Goal: Connect with others: Connect with others

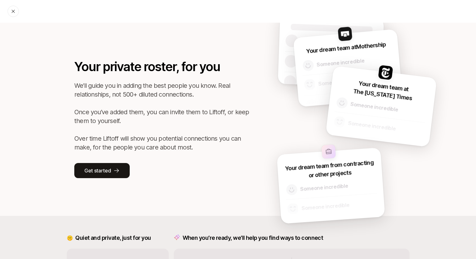
click at [13, 14] on div at bounding box center [13, 11] width 11 height 11
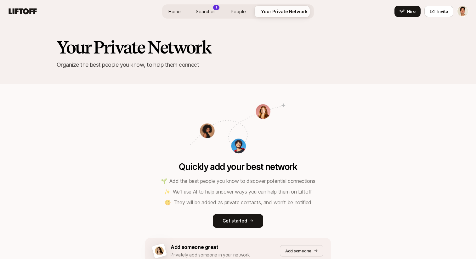
click at [211, 9] on span "Searches" at bounding box center [206, 11] width 20 height 7
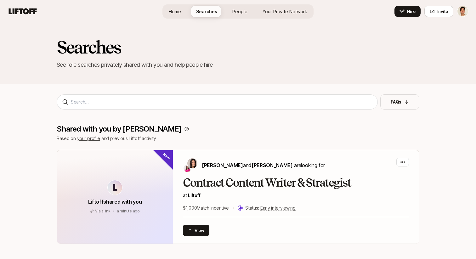
click at [241, 12] on span "People" at bounding box center [239, 11] width 15 height 7
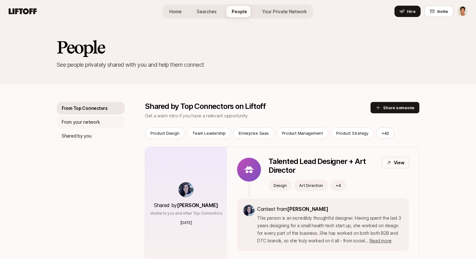
click at [96, 121] on p "From your network" at bounding box center [81, 122] width 38 height 8
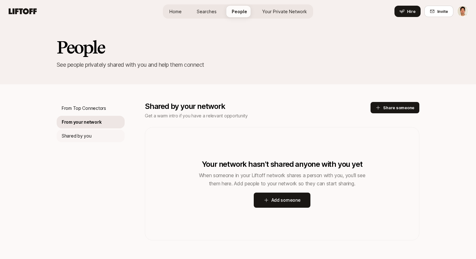
click at [90, 133] on p "Shared by you" at bounding box center [77, 136] width 30 height 8
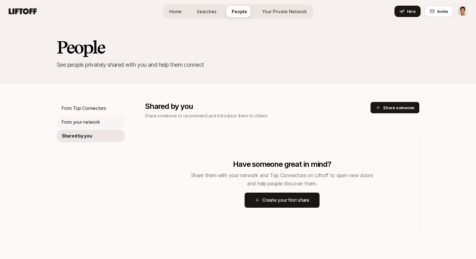
click at [93, 124] on p "From your network" at bounding box center [81, 122] width 38 height 8
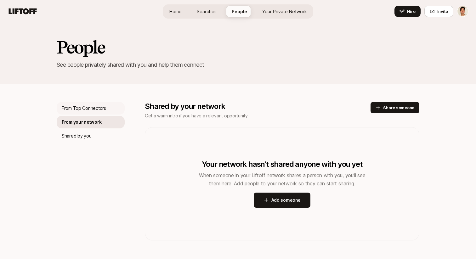
click at [94, 114] on div "From Top Connectors" at bounding box center [91, 108] width 68 height 13
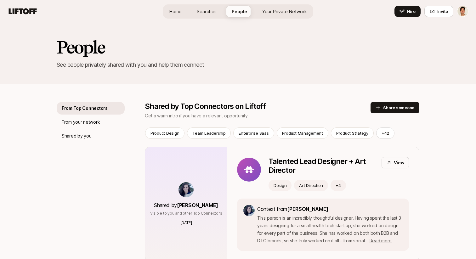
click at [298, 10] on span "Your Private Network" at bounding box center [284, 11] width 45 height 7
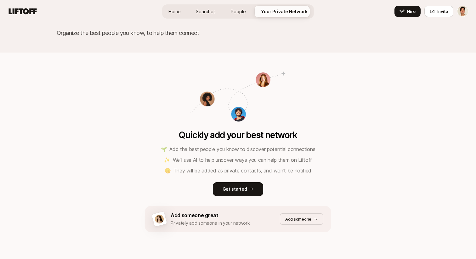
scroll to position [48, 0]
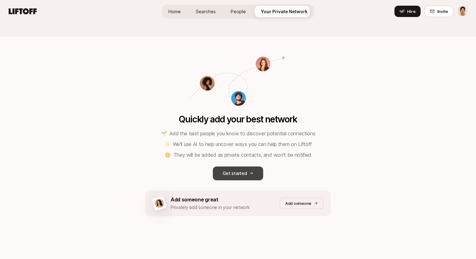
click at [234, 177] on p "Get started" at bounding box center [234, 174] width 25 height 8
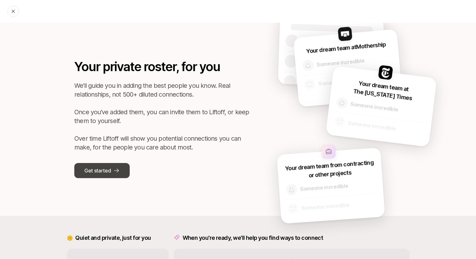
click at [119, 167] on button "Get started" at bounding box center [101, 170] width 55 height 15
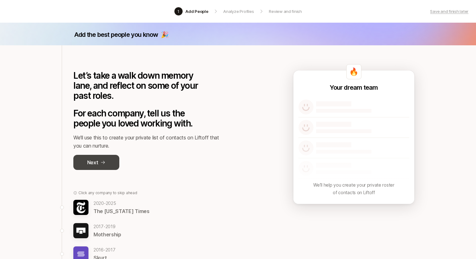
click at [104, 159] on button "Next" at bounding box center [96, 162] width 46 height 15
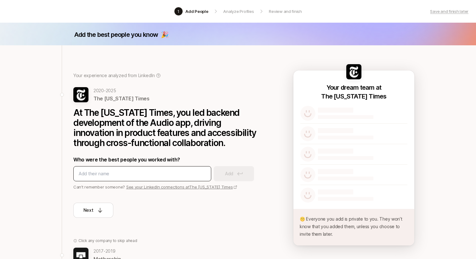
click at [121, 173] on input at bounding box center [142, 174] width 127 height 8
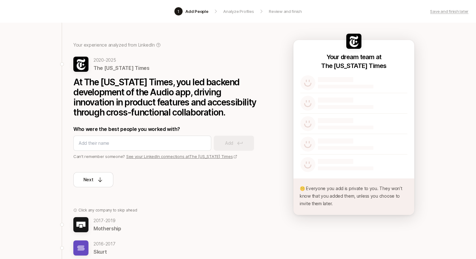
scroll to position [31, 0]
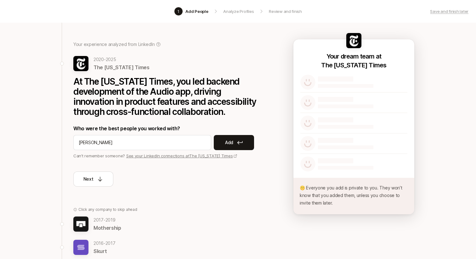
type input "r"
type input "[PERSON_NAME]"
type input "Rimar Villasenor"
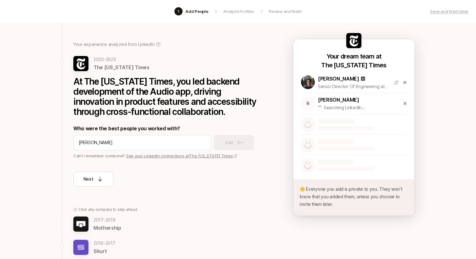
type input "Megan Howley"
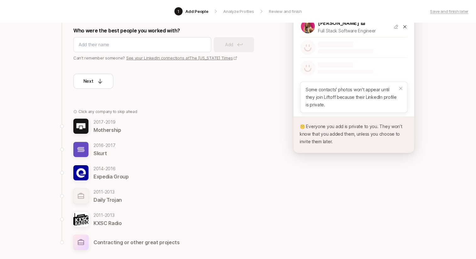
scroll to position [133, 0]
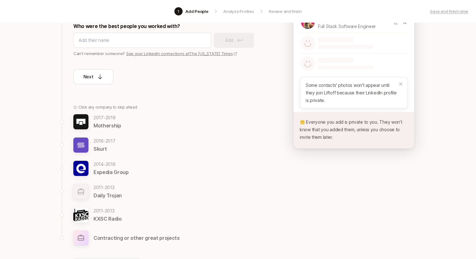
click at [83, 164] on img at bounding box center [80, 168] width 15 height 15
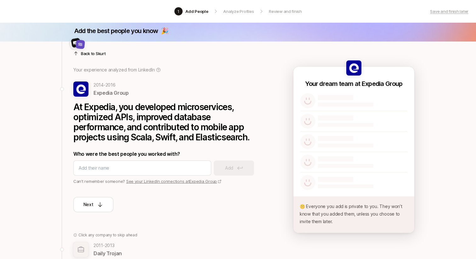
scroll to position [0, 0]
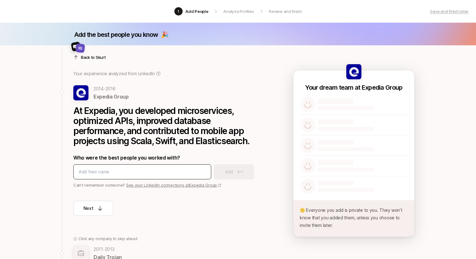
click at [91, 171] on input at bounding box center [142, 172] width 127 height 8
click at [92, 58] on p "Back to Skurt" at bounding box center [93, 57] width 25 height 6
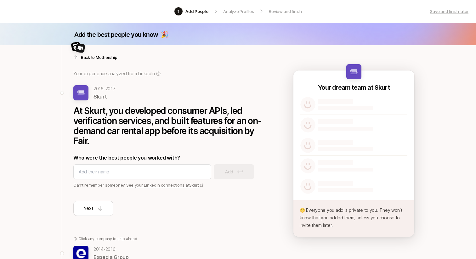
click at [88, 56] on div at bounding box center [167, 49] width 189 height 15
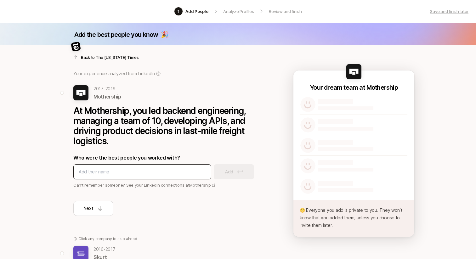
click at [100, 171] on input at bounding box center [142, 172] width 127 height 8
type input "[PERSON_NAME]"
type input "Peppy [PERSON_NAME]"
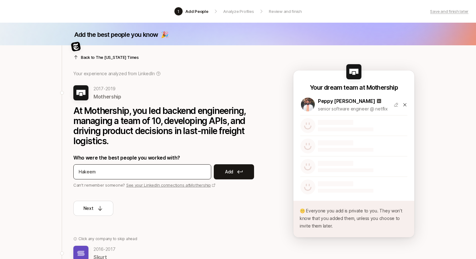
type input "Hakeem"
type input "[PERSON_NAME]"
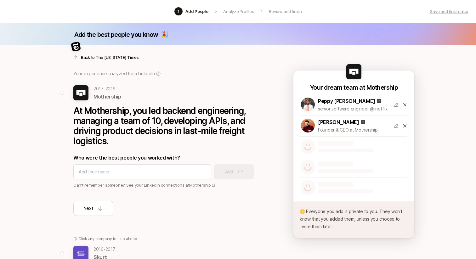
click at [101, 248] on p "2016 - 2017" at bounding box center [104, 249] width 22 height 8
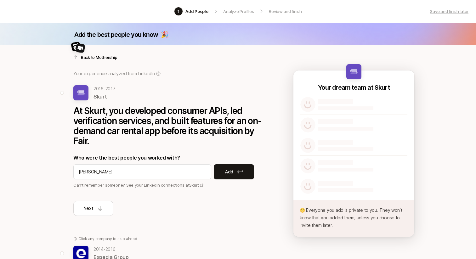
type input "[PERSON_NAME]"
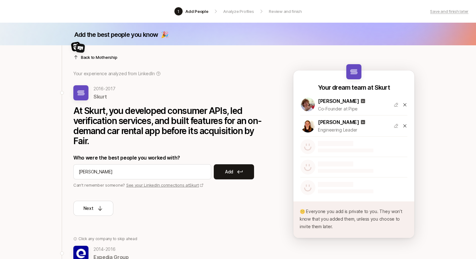
type input "[PERSON_NAME]"
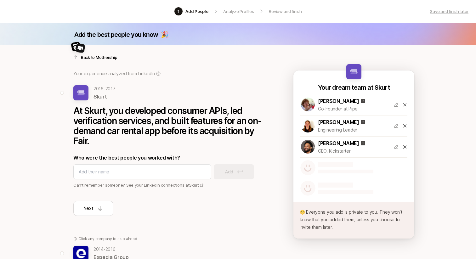
click at [95, 57] on div at bounding box center [167, 49] width 189 height 15
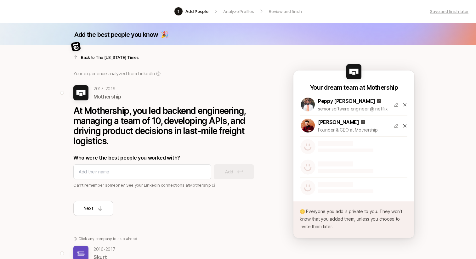
click at [94, 57] on div at bounding box center [167, 49] width 189 height 15
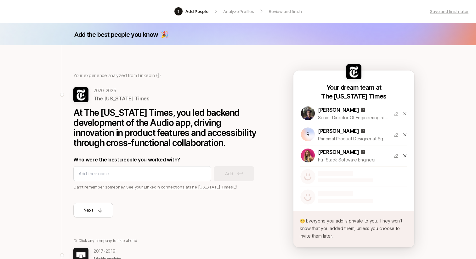
click at [148, 184] on link "See your LinkedIn connections at The New York Times" at bounding box center [181, 186] width 111 height 5
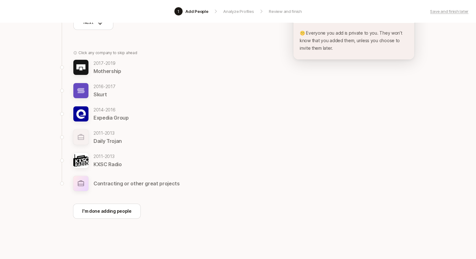
click at [101, 161] on p "KXSC Radio" at bounding box center [107, 164] width 28 height 8
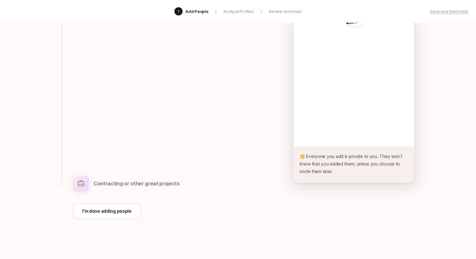
scroll to position [54, 0]
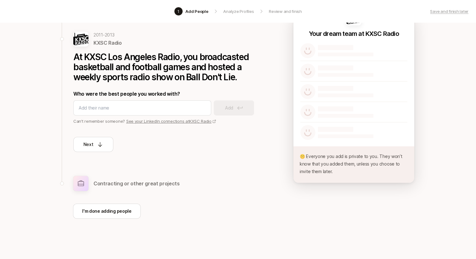
click at [104, 180] on p "Contracting or other great projects" at bounding box center [136, 183] width 86 height 8
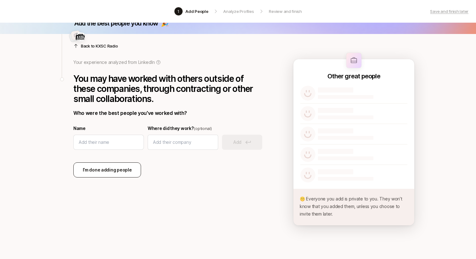
scroll to position [0, 0]
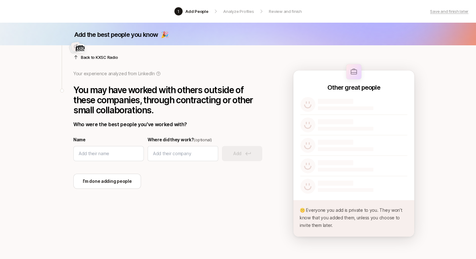
click at [92, 57] on div at bounding box center [167, 49] width 189 height 15
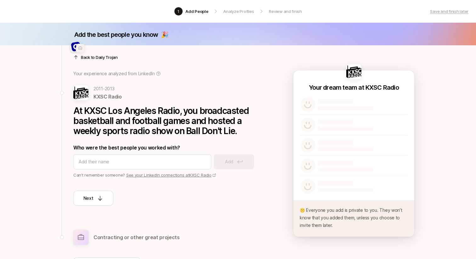
click at [93, 59] on p "Back to Daily Trojan" at bounding box center [99, 57] width 37 height 6
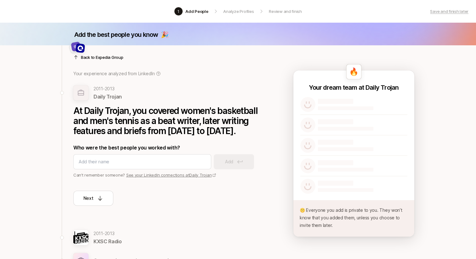
scroll to position [77, 0]
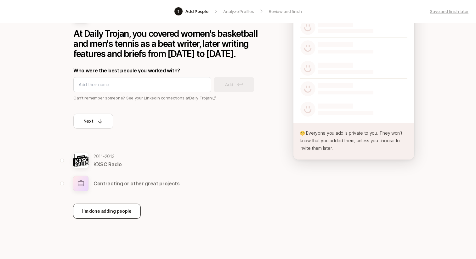
click at [118, 213] on p "I'm done adding people" at bounding box center [106, 211] width 49 height 8
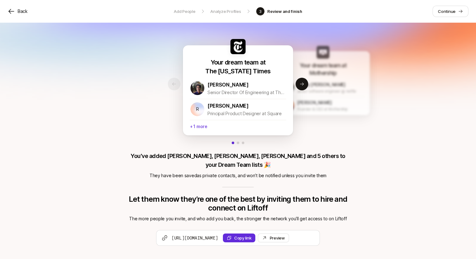
click at [201, 129] on p "+ 1 more" at bounding box center [238, 126] width 96 height 12
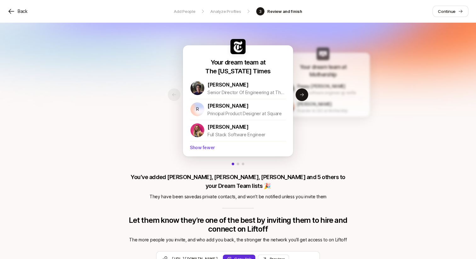
click at [202, 150] on p "Show fewer" at bounding box center [238, 147] width 96 height 12
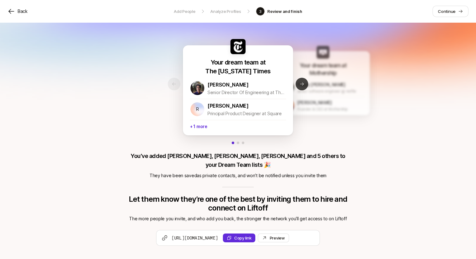
click at [301, 85] on icon at bounding box center [301, 84] width 5 height 5
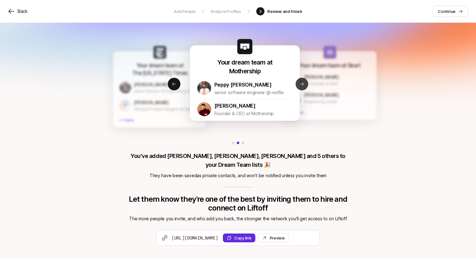
click at [301, 85] on icon at bounding box center [301, 84] width 5 height 5
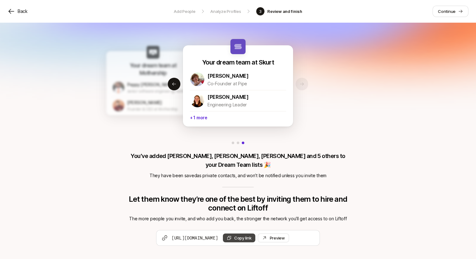
click at [255, 233] on button "Copy link" at bounding box center [239, 237] width 32 height 9
click at [339, 63] on div "Your dream team at The New York Times Bryan Weber Senior Director Of Engineerin…" at bounding box center [238, 148] width 222 height 231
click at [446, 10] on p "Continue" at bounding box center [447, 11] width 18 height 6
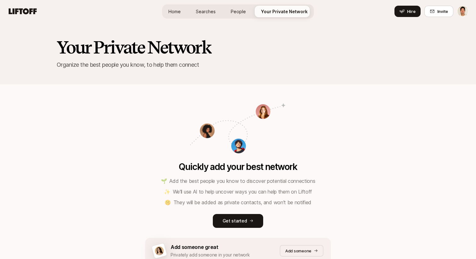
click at [285, 54] on h2 "Your Private Network" at bounding box center [238, 47] width 363 height 19
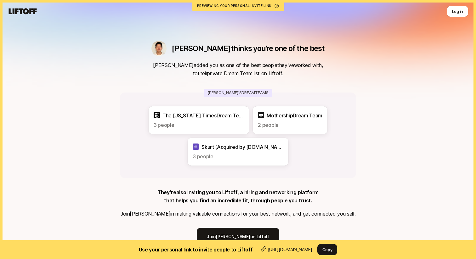
scroll to position [17, 0]
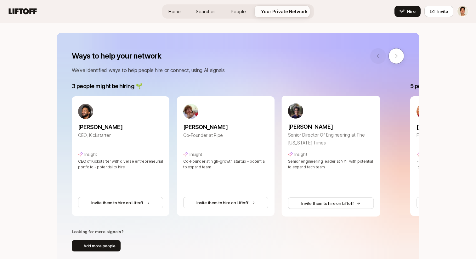
scroll to position [60, 0]
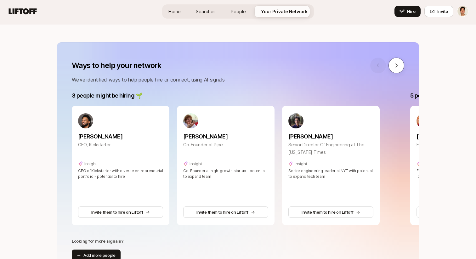
click at [393, 65] on button at bounding box center [396, 66] width 16 height 16
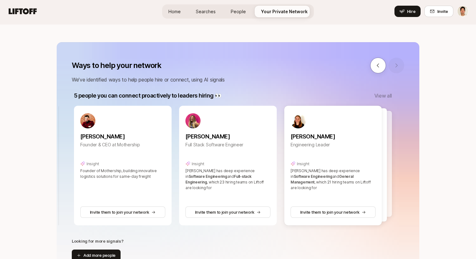
scroll to position [0, 338]
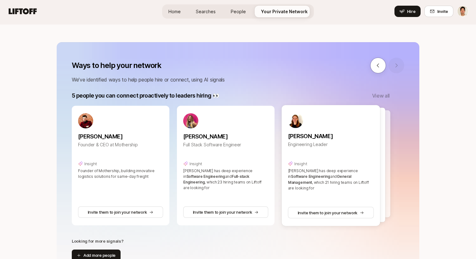
click at [387, 160] on div at bounding box center [341, 163] width 98 height 107
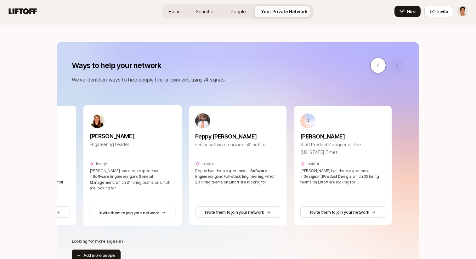
click at [376, 64] on icon at bounding box center [378, 66] width 6 height 6
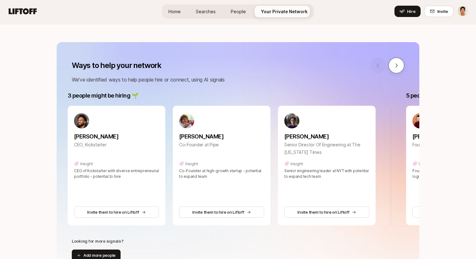
scroll to position [0, 0]
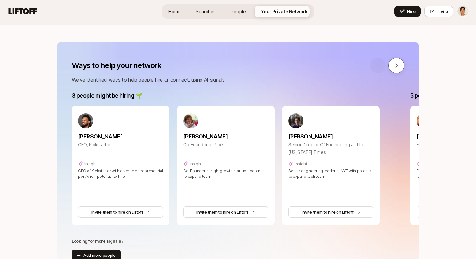
click at [392, 65] on button at bounding box center [396, 66] width 16 height 16
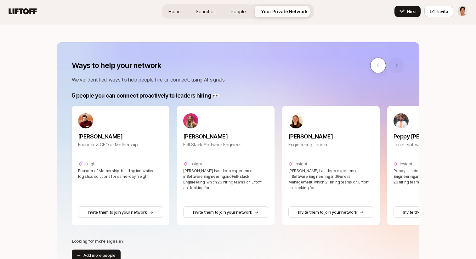
click at [381, 64] on button at bounding box center [378, 66] width 16 height 16
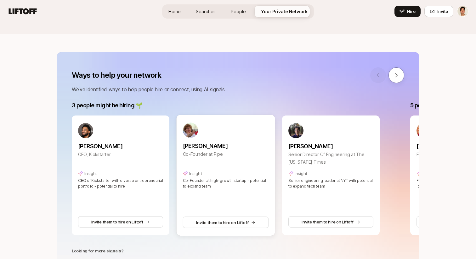
scroll to position [47, 0]
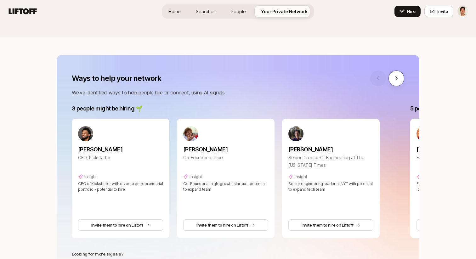
click at [396, 81] on icon at bounding box center [396, 79] width 6 height 6
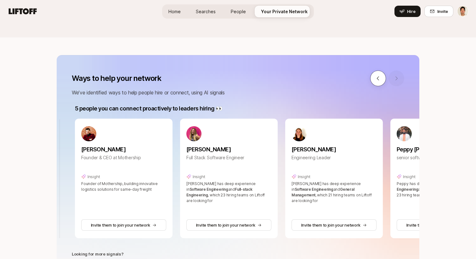
scroll to position [0, 338]
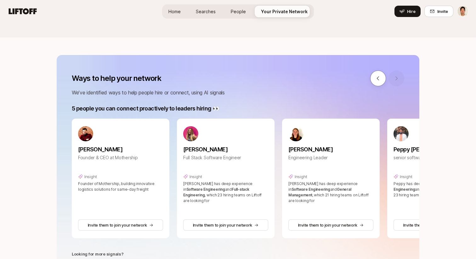
click at [392, 79] on div at bounding box center [387, 78] width 34 height 16
click at [378, 79] on icon at bounding box center [378, 78] width 2 height 4
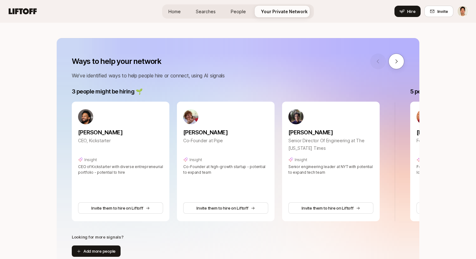
scroll to position [0, 0]
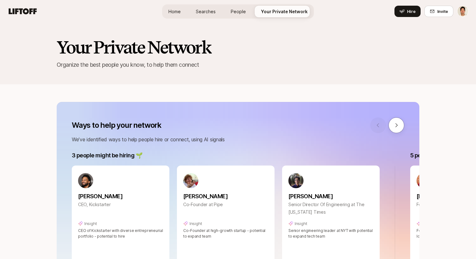
click at [203, 16] on link "Searches" at bounding box center [206, 12] width 30 height 12
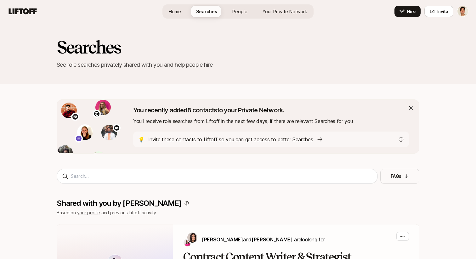
click at [271, 13] on span "Your Private Network" at bounding box center [284, 11] width 45 height 7
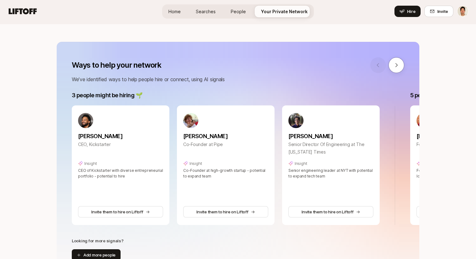
scroll to position [56, 0]
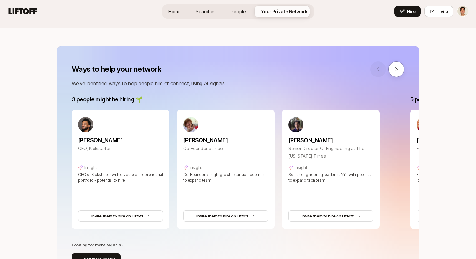
click at [206, 10] on span "Searches" at bounding box center [206, 11] width 20 height 7
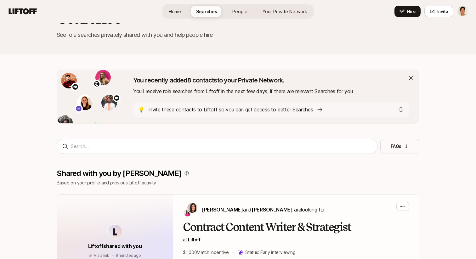
scroll to position [48, 0]
